Goal: Task Accomplishment & Management: Manage account settings

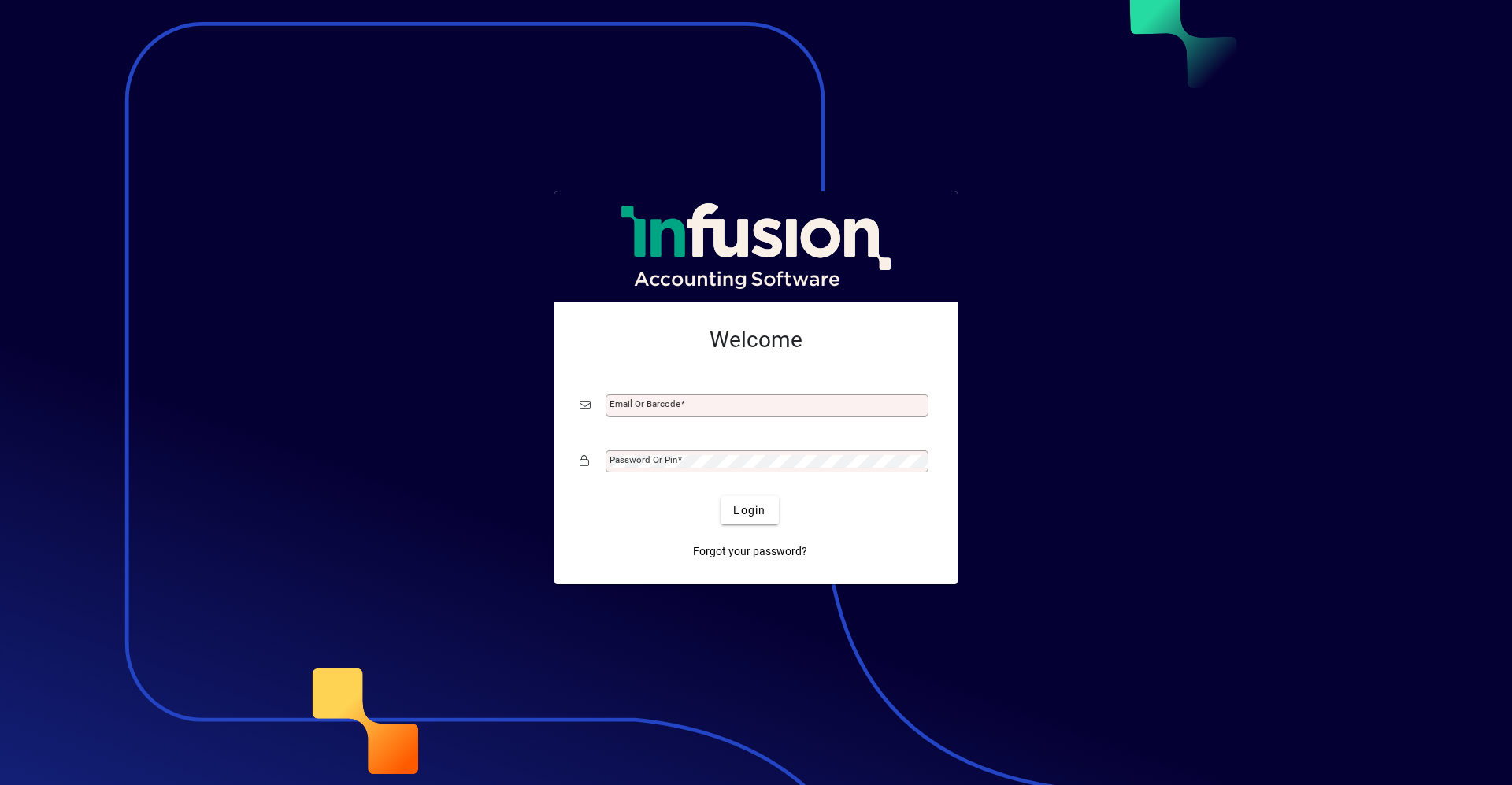
click at [772, 703] on div at bounding box center [756, 392] width 1512 height 785
